Goal: Task Accomplishment & Management: Use online tool/utility

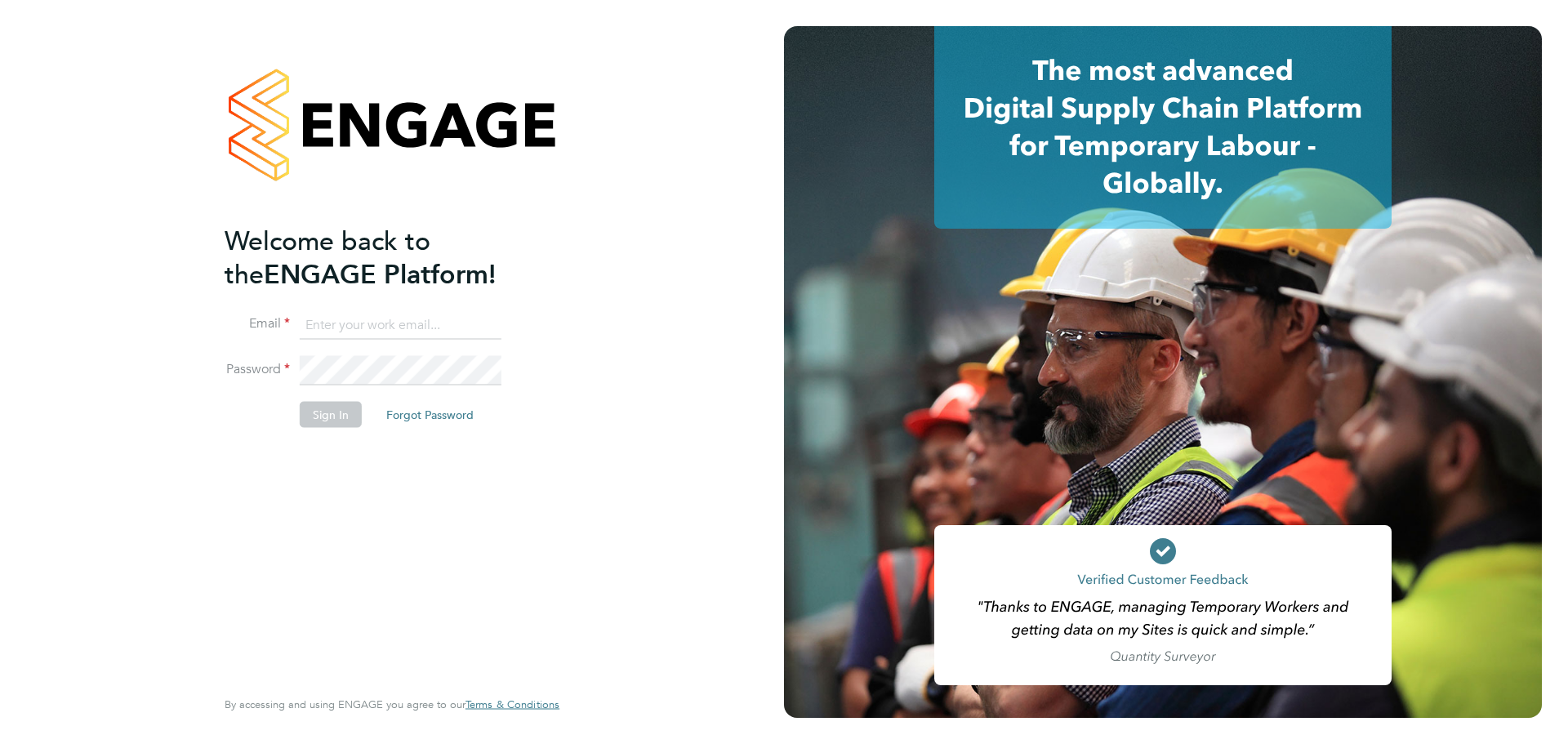
type input "[EMAIL_ADDRESS][DOMAIN_NAME]"
click at [346, 415] on button "Sign In" at bounding box center [330, 414] width 62 height 26
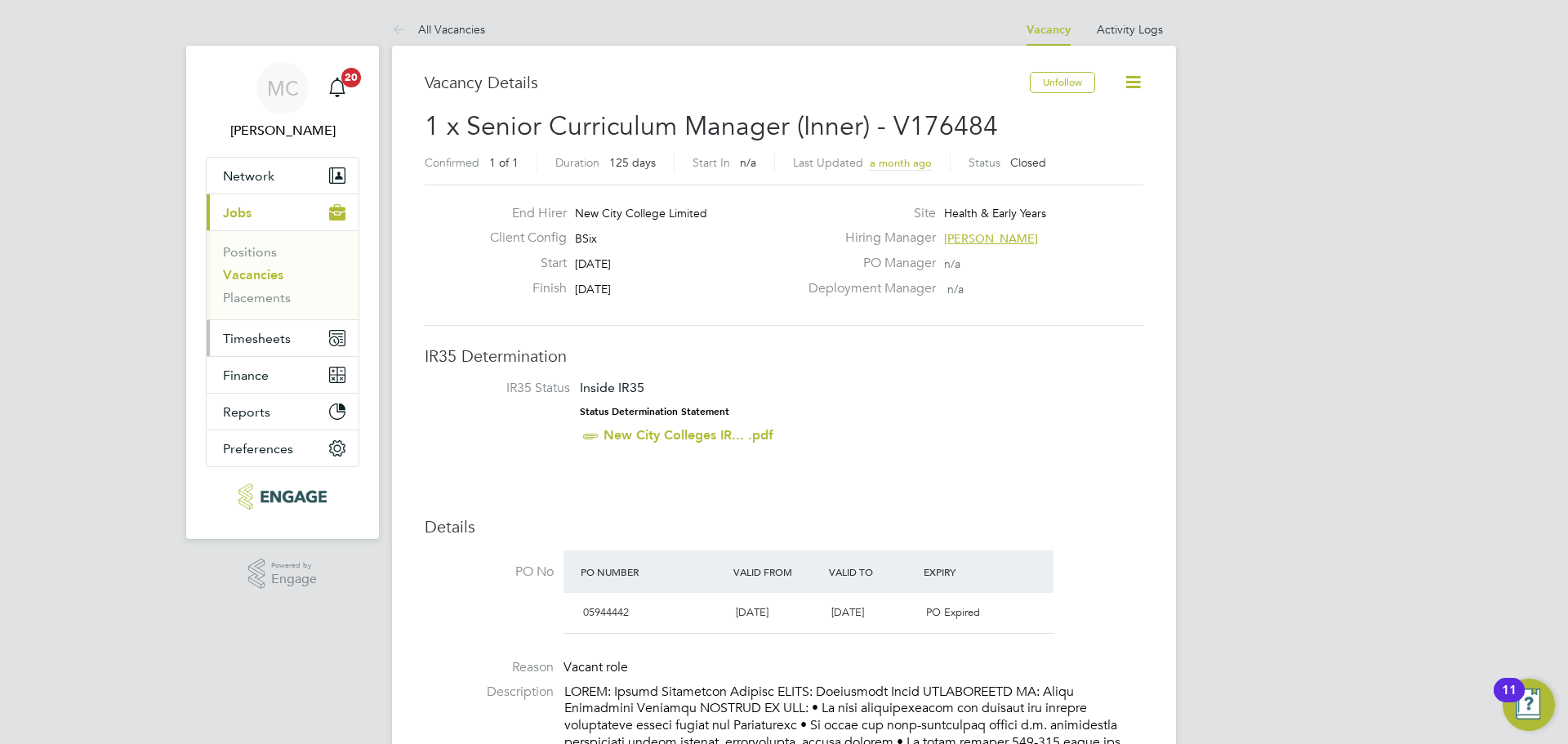
click at [255, 331] on span "Timesheets" at bounding box center [256, 339] width 68 height 16
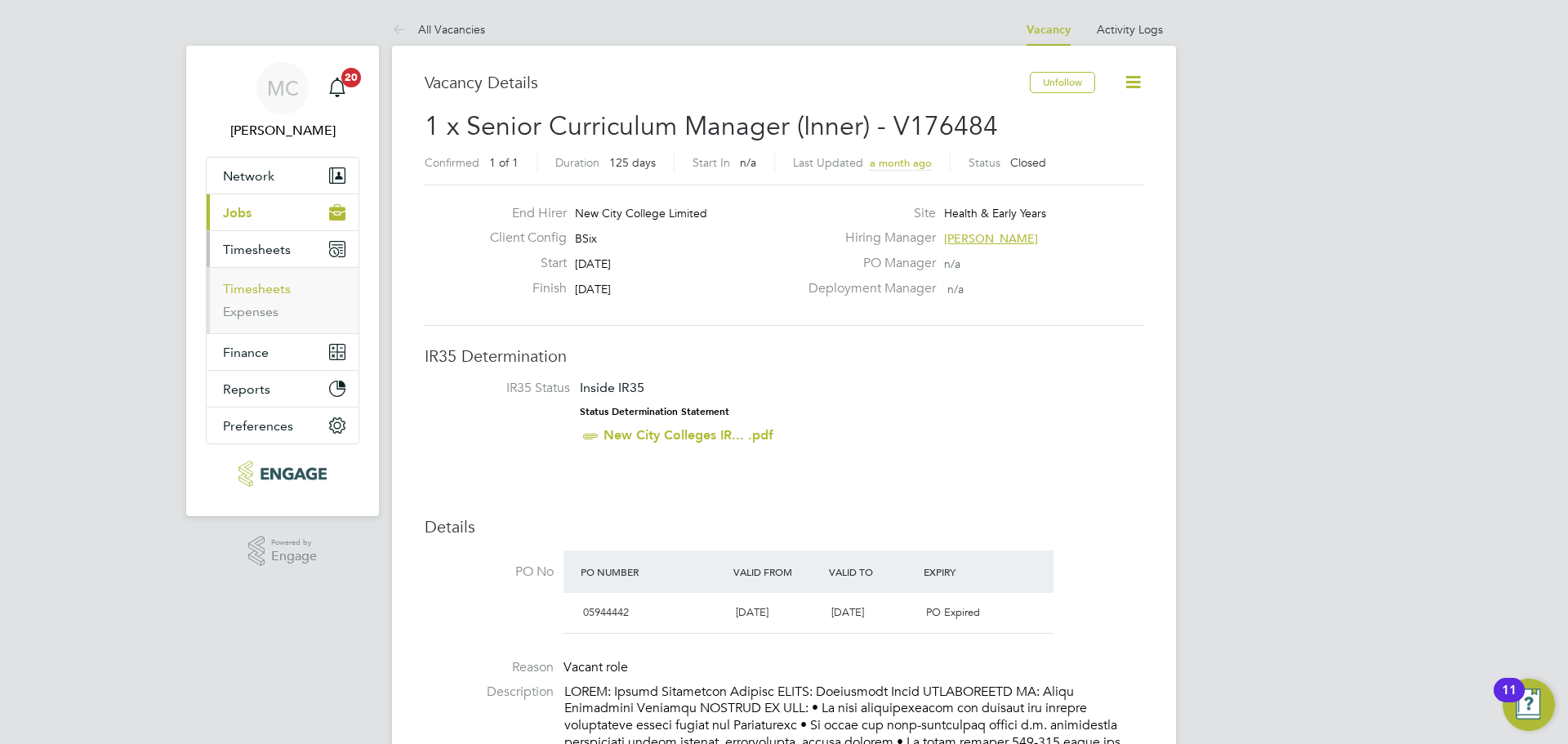
click at [278, 296] on link "Timesheets" at bounding box center [256, 289] width 68 height 16
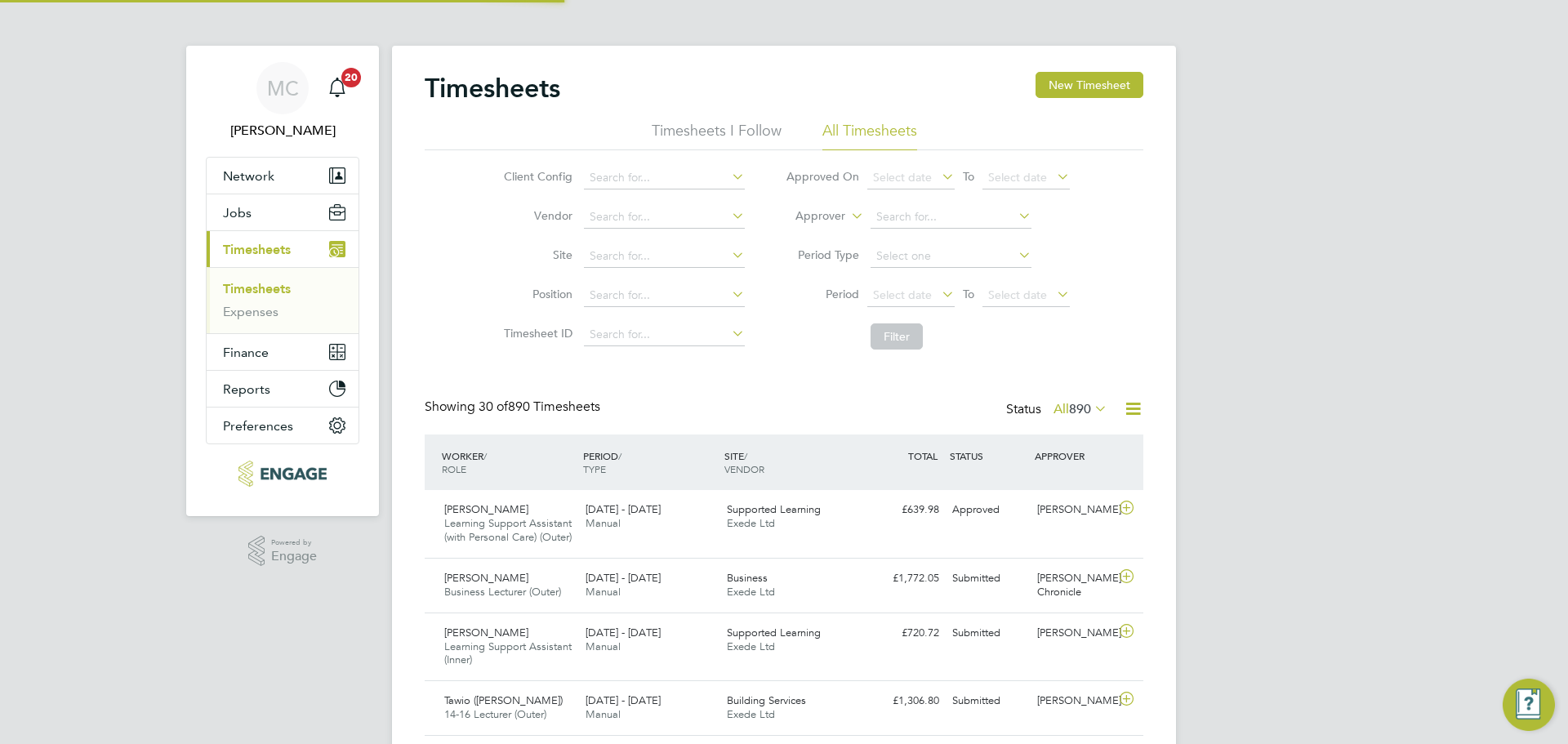
scroll to position [8, 8]
